Goal: Task Accomplishment & Management: Manage account settings

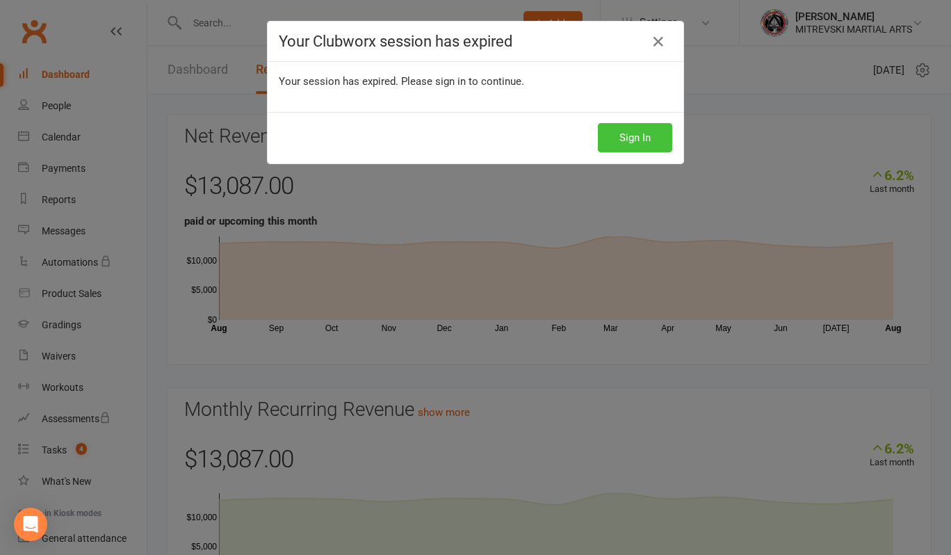
click at [628, 137] on button "Sign In" at bounding box center [635, 137] width 74 height 29
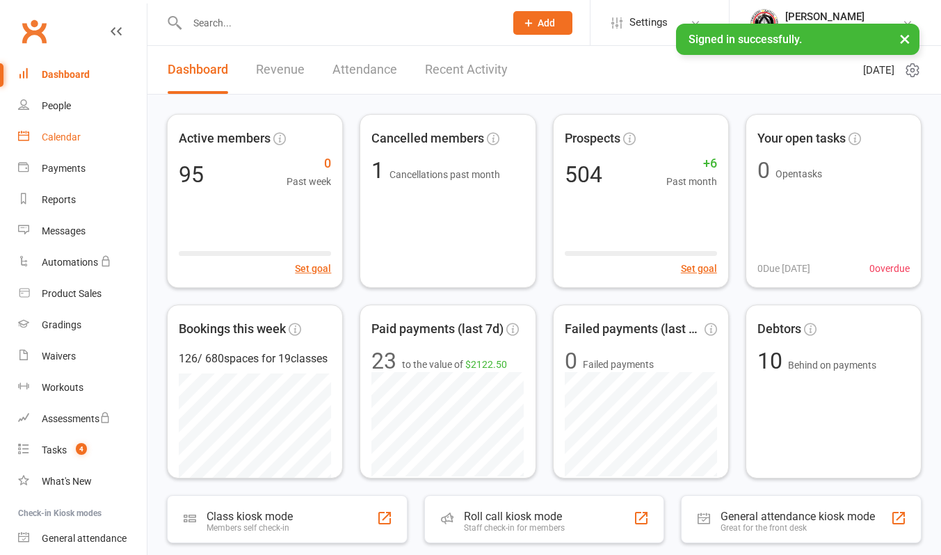
click at [62, 132] on div "Calendar" at bounding box center [61, 136] width 39 height 11
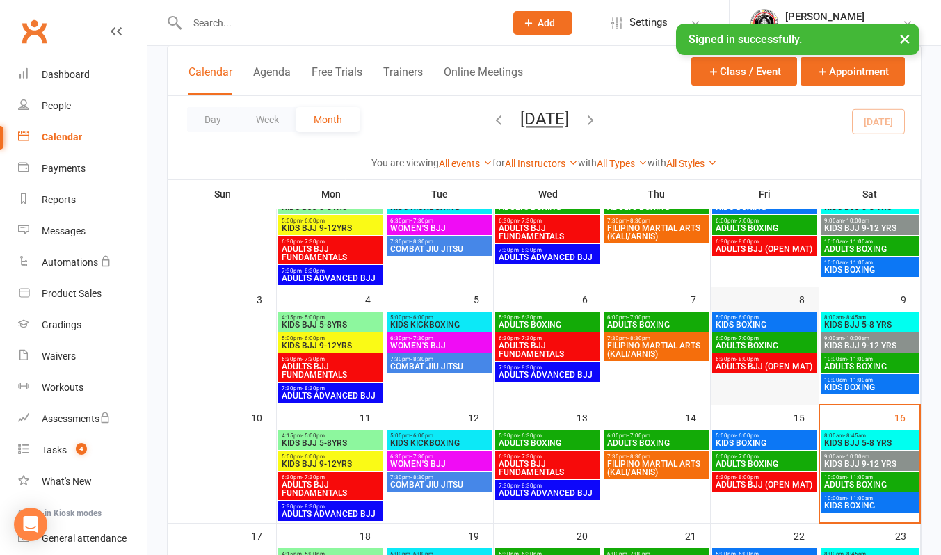
scroll to position [139, 0]
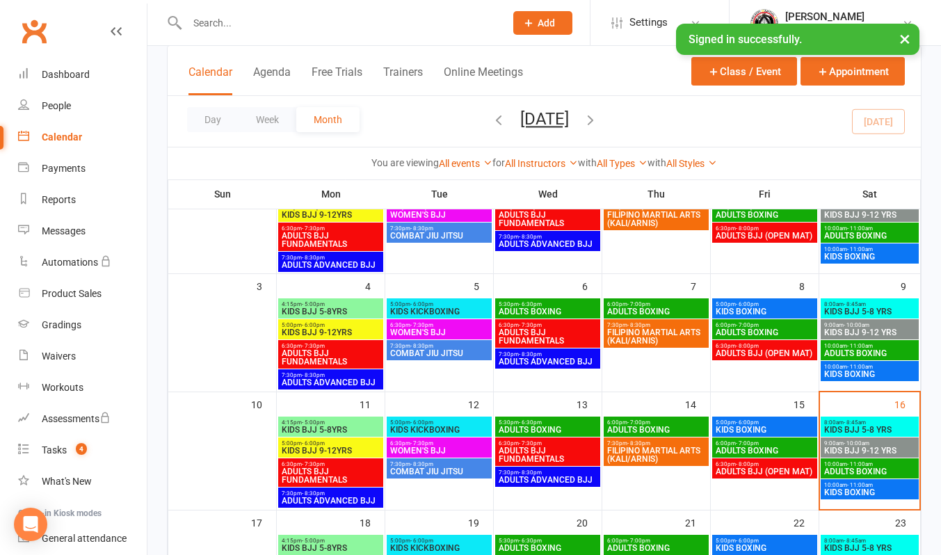
click at [865, 427] on span "KIDS BJJ 5-8 YRS" at bounding box center [869, 429] width 92 height 8
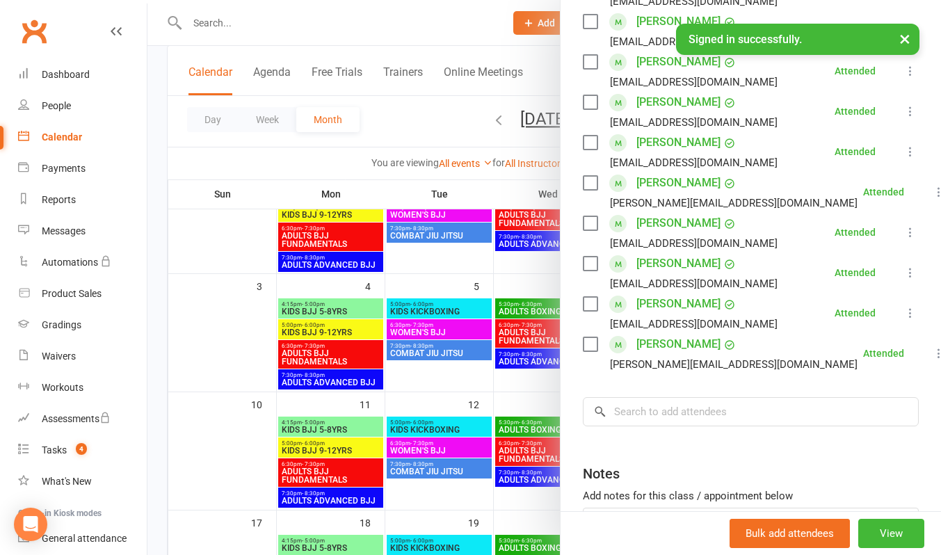
scroll to position [348, 0]
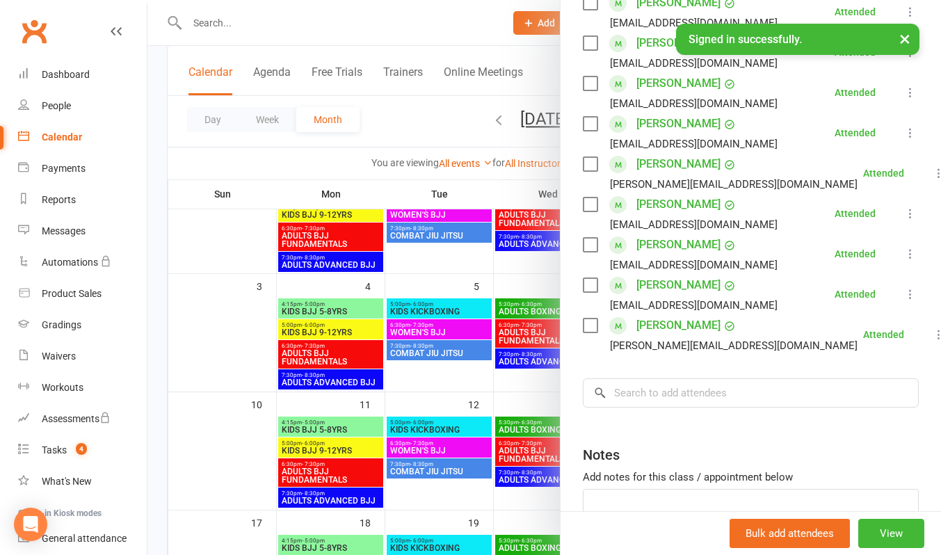
click at [463, 28] on div at bounding box center [543, 277] width 793 height 555
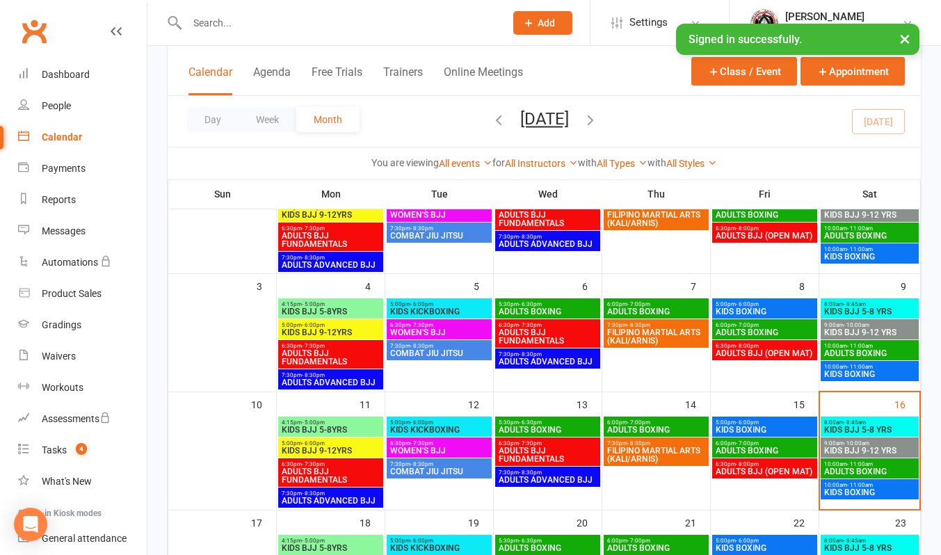
click at [865, 447] on span "KIDS BJJ 9-12 YRS" at bounding box center [869, 450] width 92 height 8
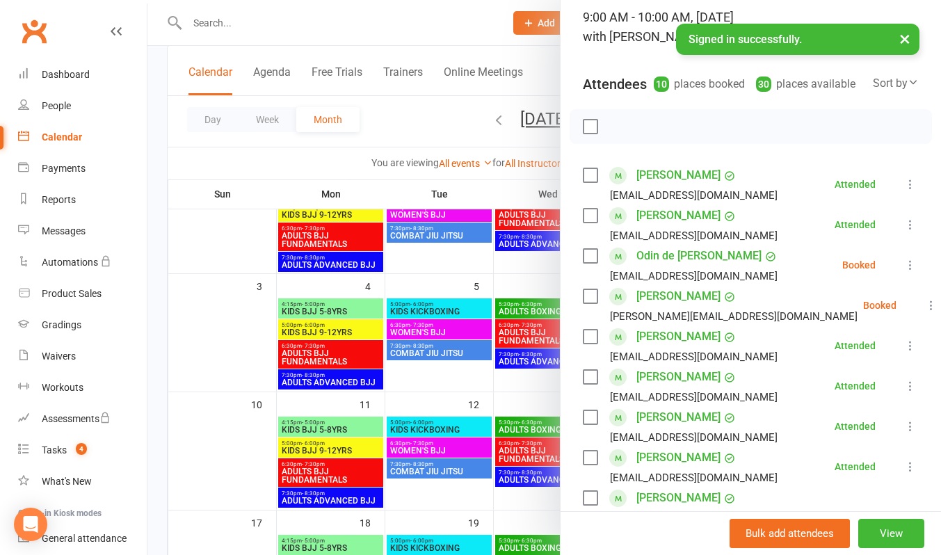
scroll to position [209, 0]
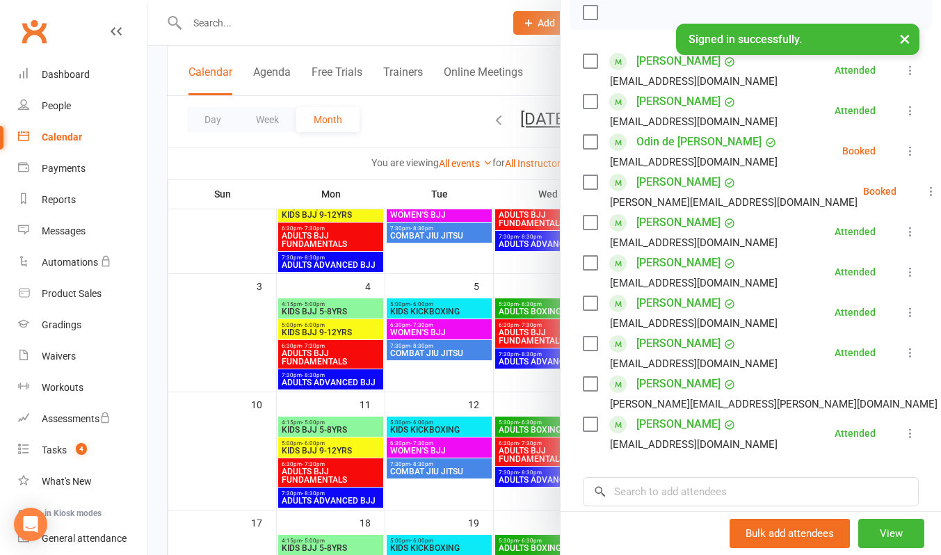
click at [903, 158] on icon at bounding box center [910, 151] width 14 height 14
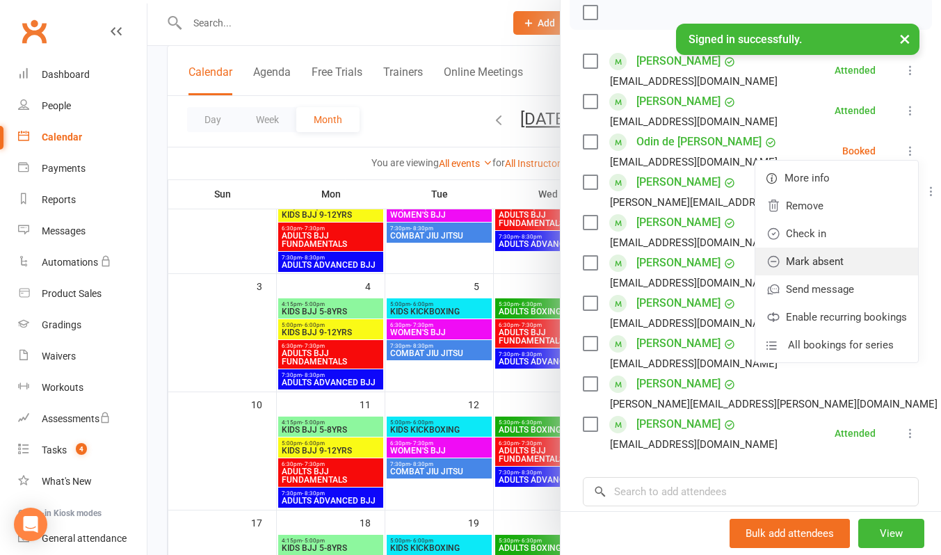
click at [805, 275] on link "Mark absent" at bounding box center [836, 261] width 163 height 28
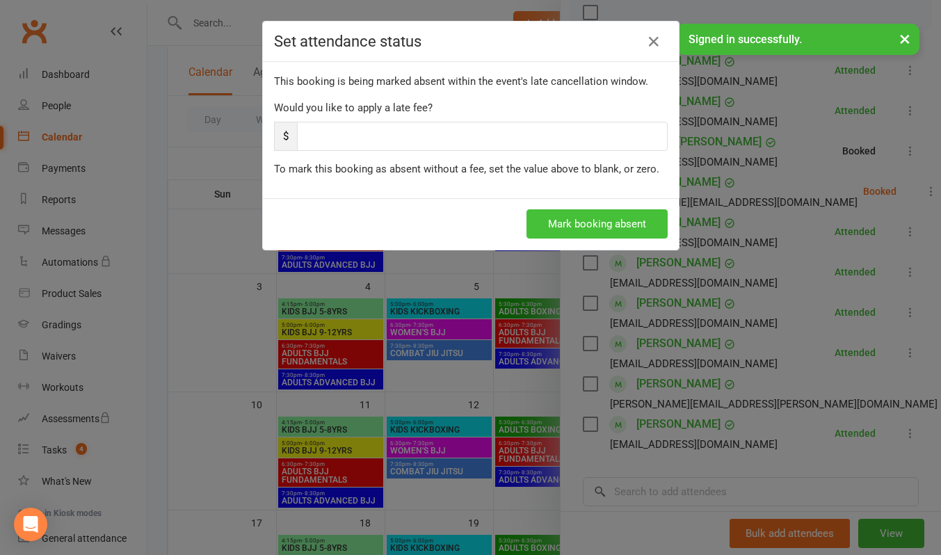
click at [644, 222] on button "Mark booking absent" at bounding box center [596, 223] width 141 height 29
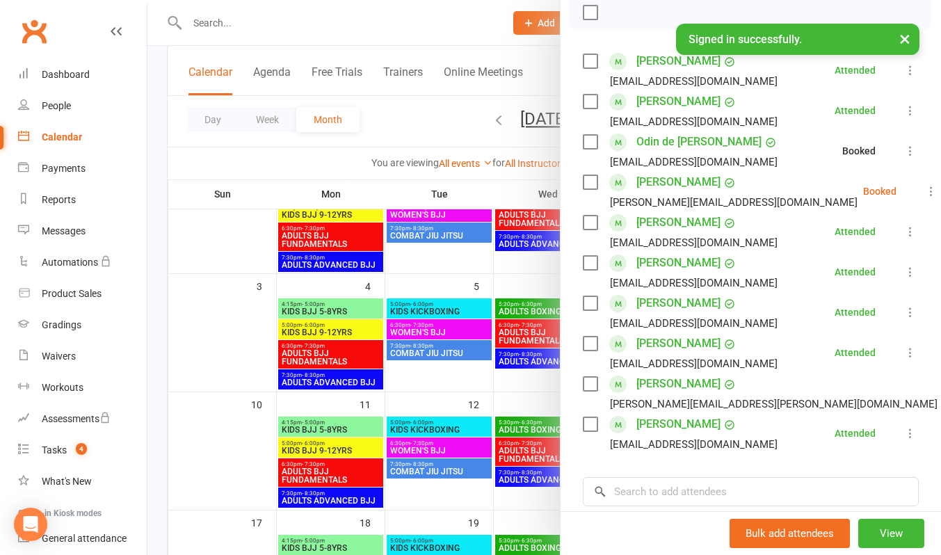
click at [924, 198] on icon at bounding box center [931, 191] width 14 height 14
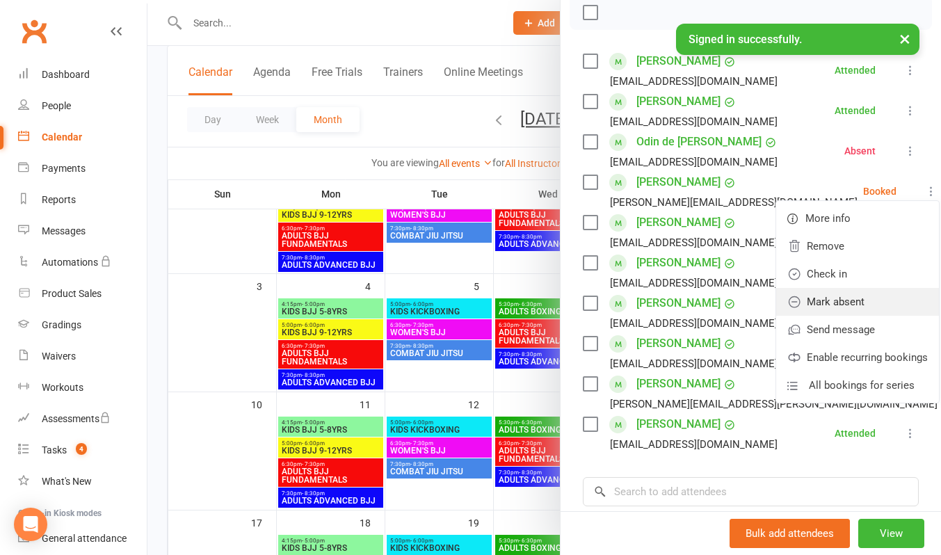
click at [784, 316] on link "Mark absent" at bounding box center [857, 302] width 163 height 28
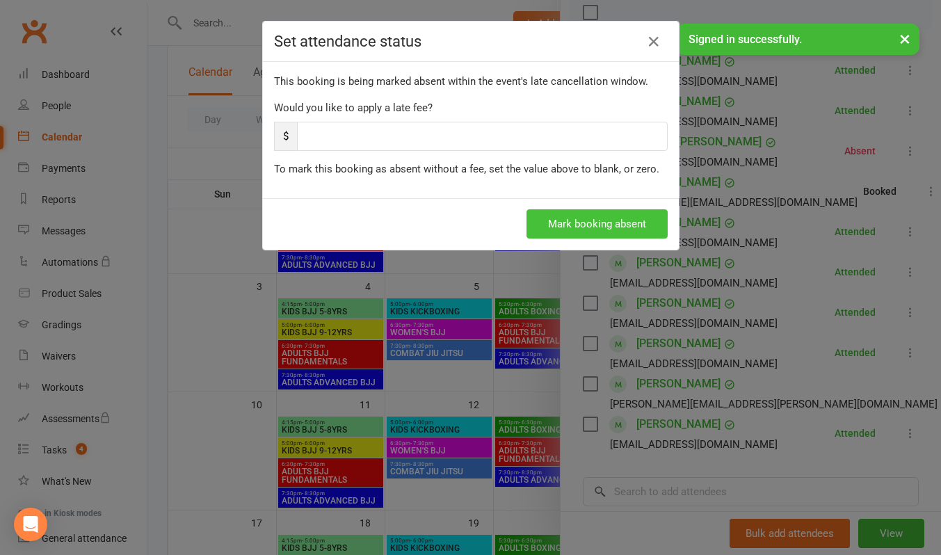
click at [618, 224] on button "Mark booking absent" at bounding box center [596, 223] width 141 height 29
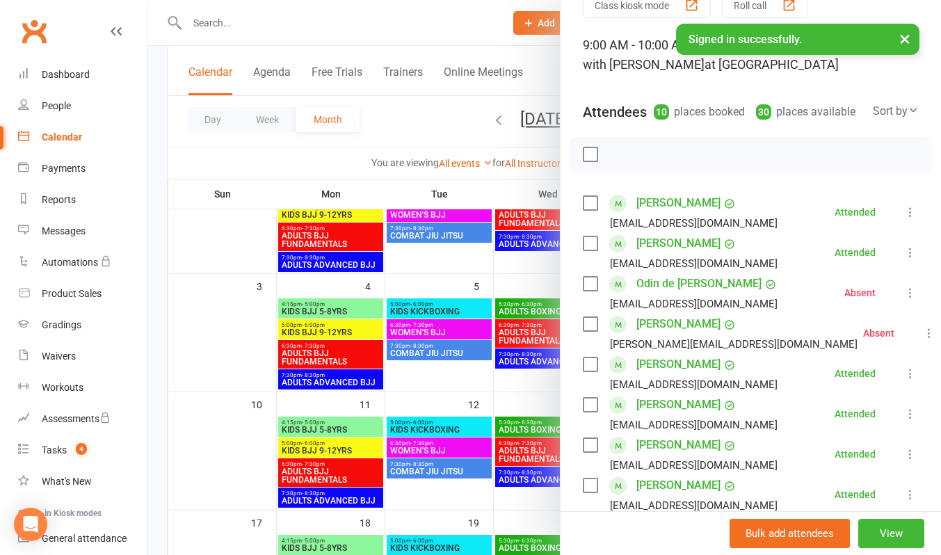
scroll to position [0, 0]
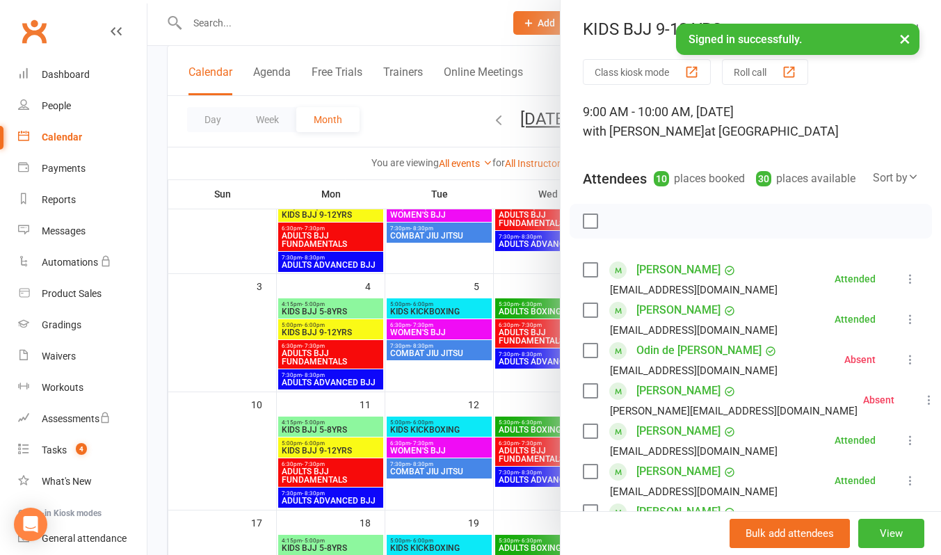
click at [459, 23] on div at bounding box center [543, 277] width 793 height 555
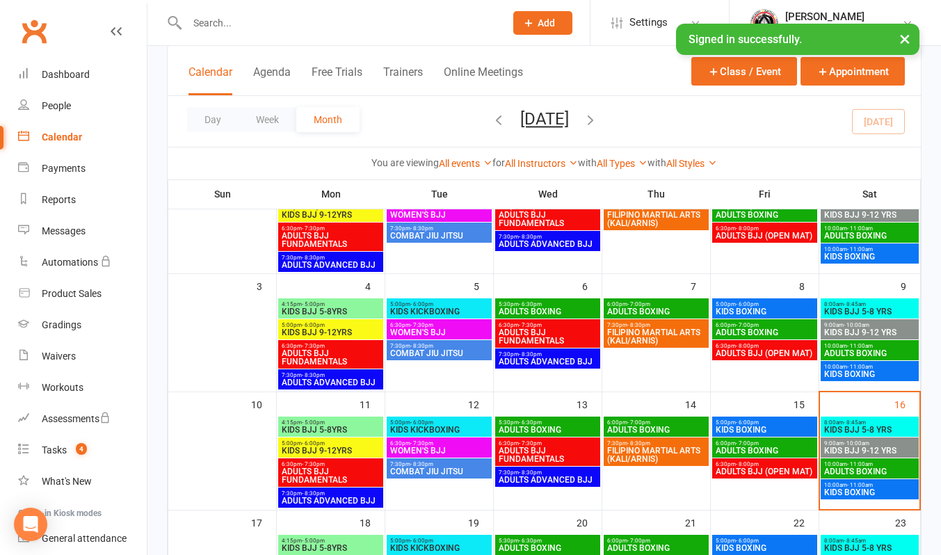
click at [869, 471] on span "ADULTS BOXING" at bounding box center [869, 471] width 92 height 8
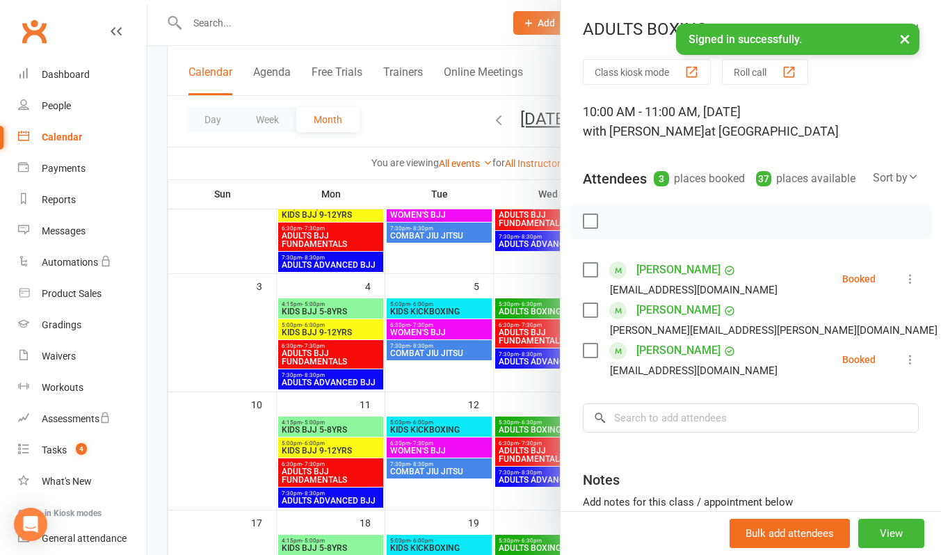
click at [403, 17] on div at bounding box center [543, 277] width 793 height 555
